Goal: Book appointment/travel/reservation

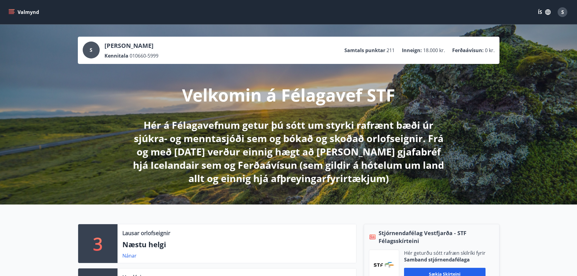
click at [12, 12] on icon "menu" at bounding box center [11, 12] width 6 height 6
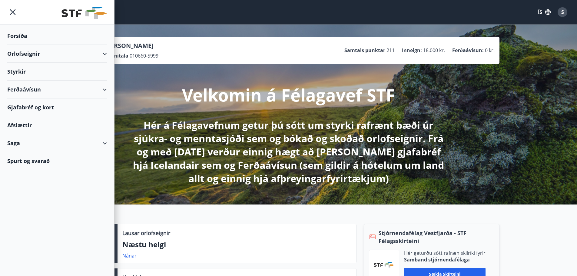
click at [30, 56] on div "Orlofseignir" at bounding box center [57, 54] width 100 height 18
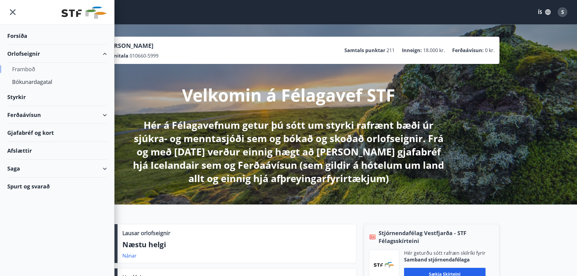
click at [30, 69] on div "Framboð" at bounding box center [57, 69] width 90 height 13
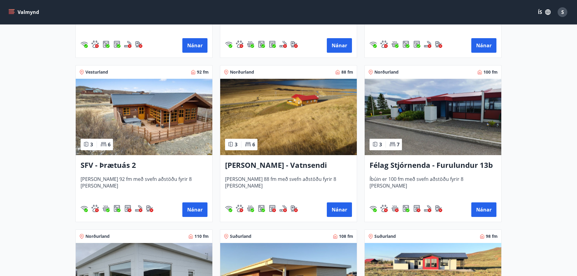
scroll to position [1060, 0]
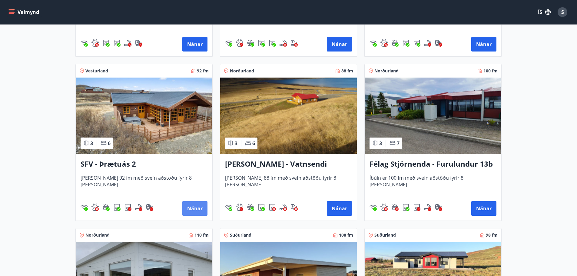
click at [186, 210] on button "Nánar" at bounding box center [194, 208] width 25 height 15
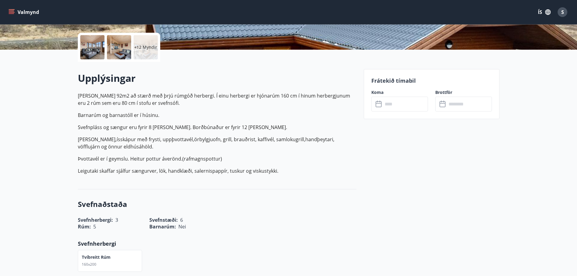
scroll to position [121, 0]
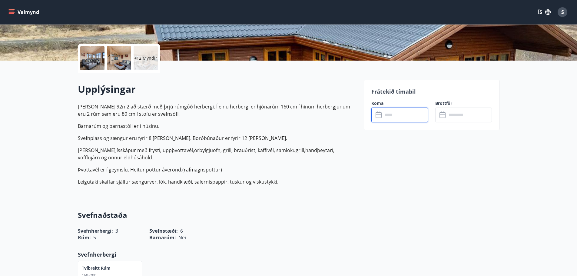
click at [385, 117] on input "text" at bounding box center [405, 115] width 45 height 15
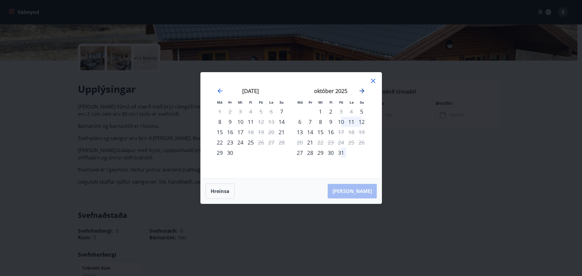
click at [362, 90] on icon "Move forward to switch to the next month." at bounding box center [361, 90] width 7 height 7
click at [362, 93] on icon "Move forward to switch to the next month." at bounding box center [361, 90] width 7 height 7
click at [373, 81] on icon at bounding box center [373, 81] width 4 height 4
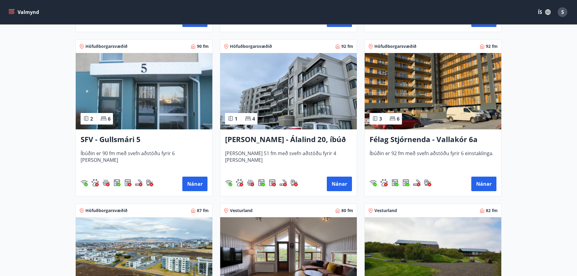
scroll to position [757, 0]
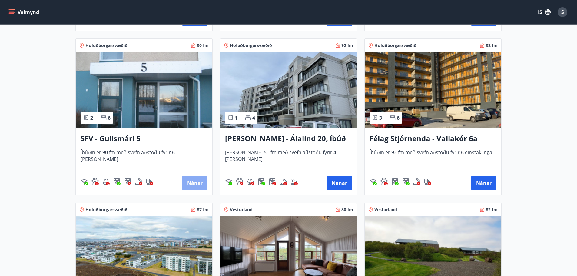
click at [191, 182] on button "Nánar" at bounding box center [194, 183] width 25 height 15
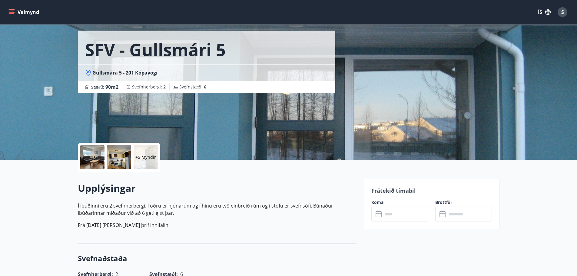
scroll to position [121, 0]
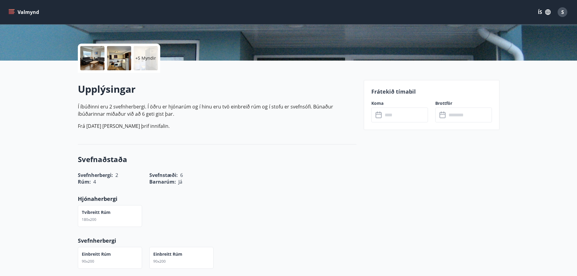
click at [387, 117] on input "text" at bounding box center [405, 115] width 45 height 15
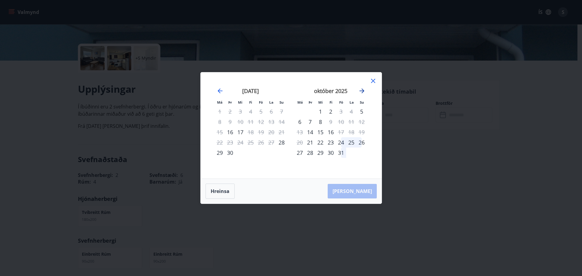
click at [361, 91] on icon "Move forward to switch to the next month." at bounding box center [361, 90] width 5 height 5
click at [373, 82] on icon at bounding box center [372, 80] width 7 height 7
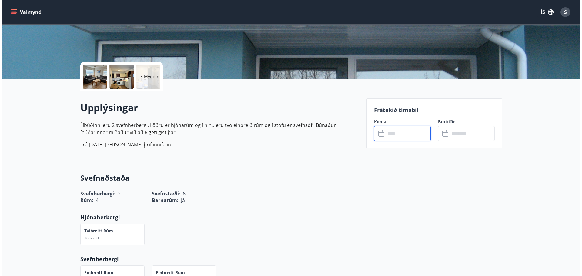
scroll to position [91, 0]
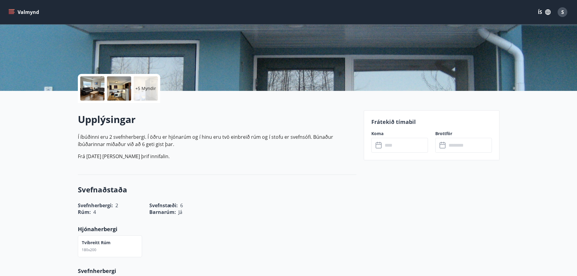
click at [101, 89] on div at bounding box center [92, 88] width 24 height 24
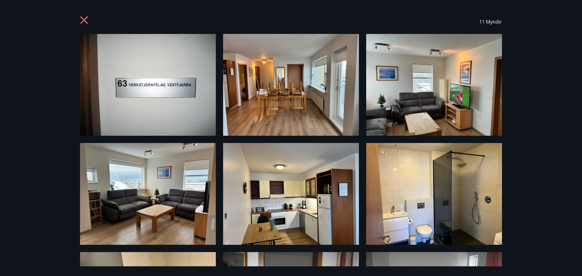
click at [146, 102] on img at bounding box center [148, 85] width 136 height 102
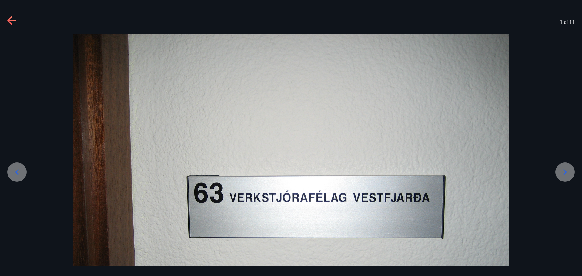
click at [571, 170] on div at bounding box center [564, 171] width 19 height 19
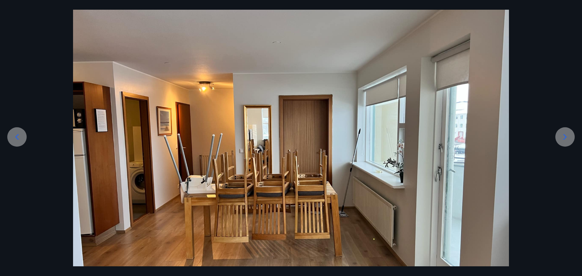
scroll to position [34, 0]
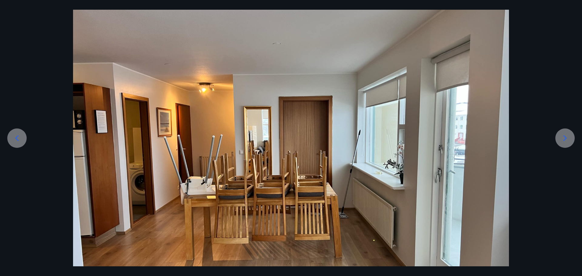
click at [561, 140] on icon at bounding box center [565, 138] width 10 height 10
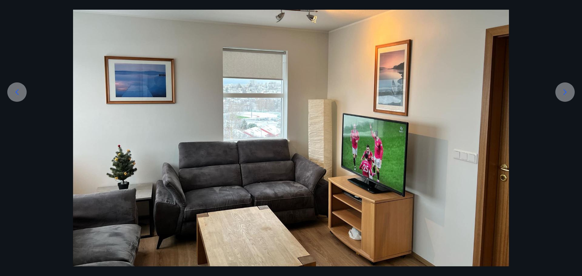
scroll to position [95, 0]
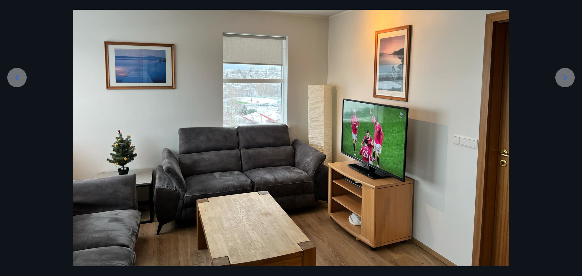
click at [567, 81] on icon at bounding box center [565, 78] width 10 height 10
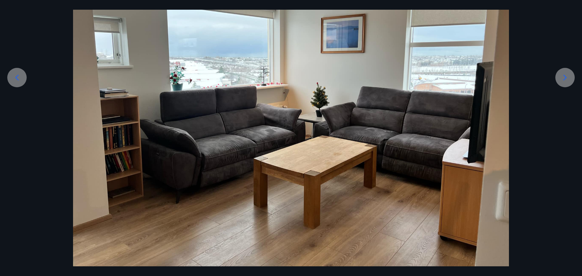
click at [567, 81] on icon at bounding box center [565, 78] width 10 height 10
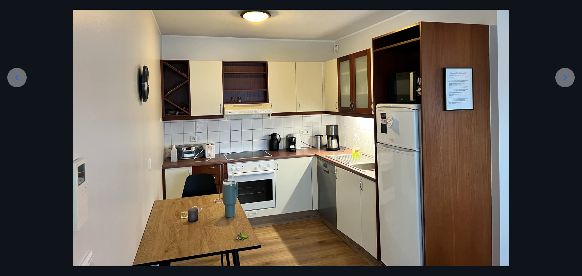
click at [222, 225] on img at bounding box center [291, 102] width 436 height 327
click at [566, 81] on icon at bounding box center [565, 78] width 10 height 10
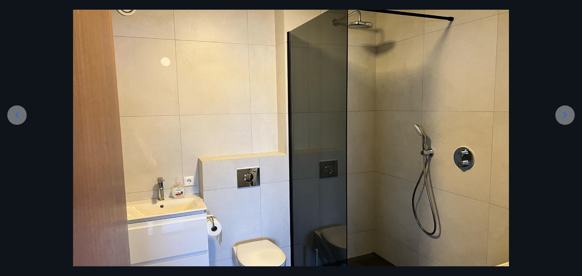
scroll to position [91, 0]
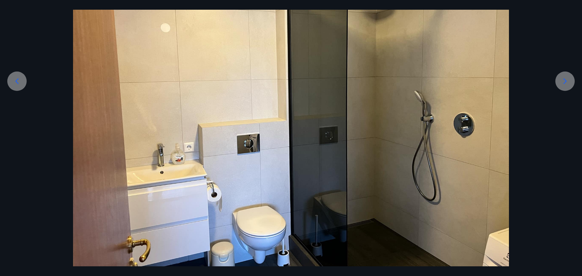
click at [561, 84] on icon at bounding box center [565, 81] width 10 height 10
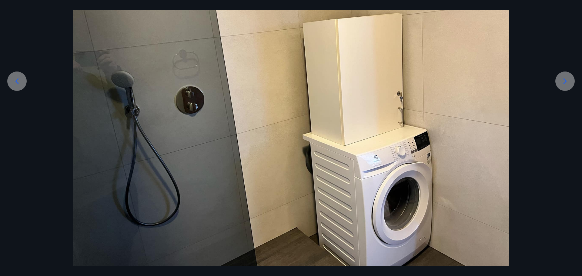
click at [561, 84] on icon at bounding box center [565, 81] width 10 height 10
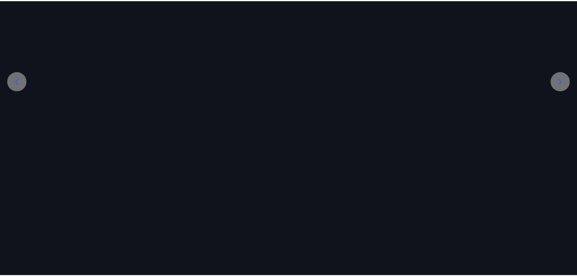
scroll to position [0, 0]
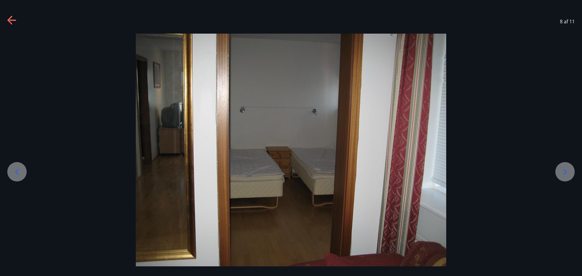
click at [561, 84] on div at bounding box center [291, 150] width 582 height 233
click at [562, 170] on icon at bounding box center [565, 172] width 10 height 10
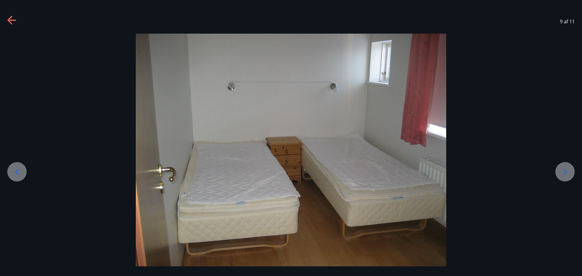
click at [562, 170] on icon at bounding box center [565, 172] width 10 height 10
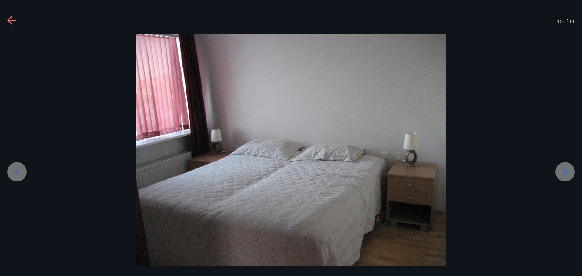
click at [562, 170] on icon at bounding box center [565, 172] width 10 height 10
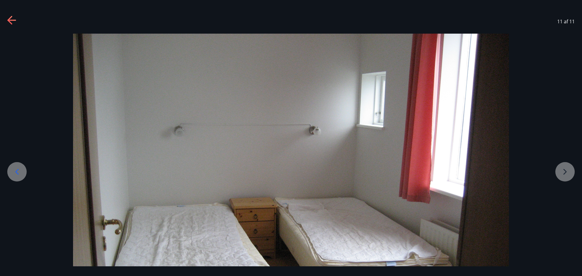
click at [562, 170] on div at bounding box center [291, 197] width 582 height 327
click at [564, 176] on div at bounding box center [291, 197] width 582 height 327
click at [14, 21] on icon at bounding box center [12, 21] width 10 height 10
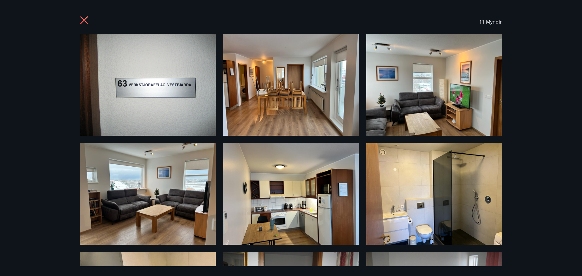
click at [84, 17] on icon at bounding box center [85, 21] width 10 height 10
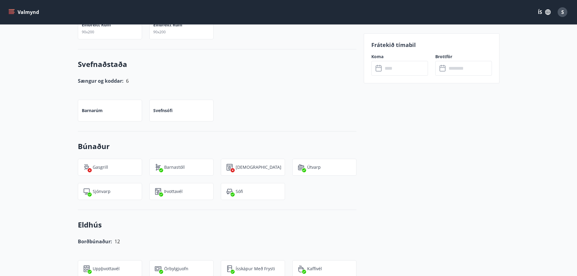
scroll to position [350, 0]
